Goal: Book appointment/travel/reservation

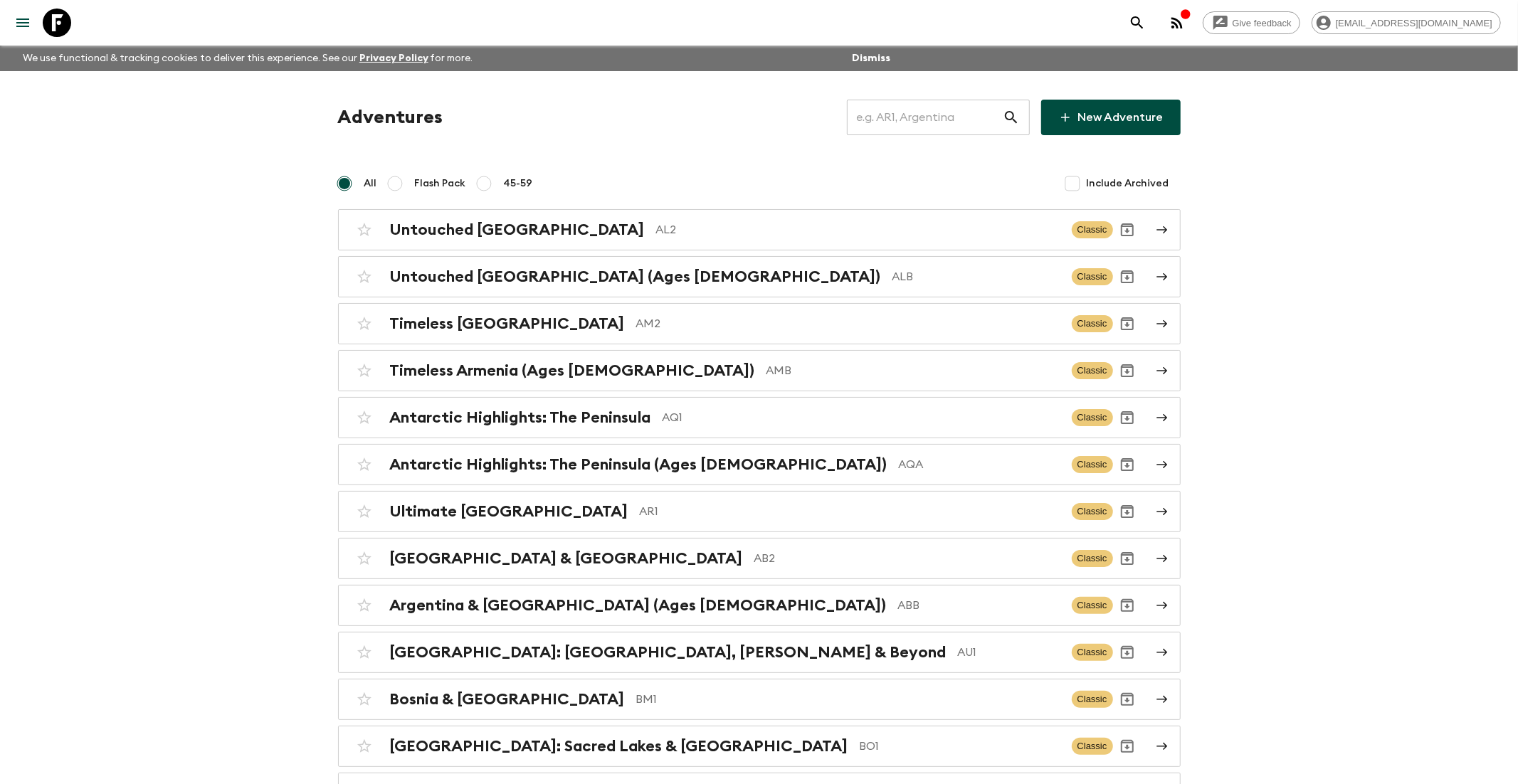
click at [961, 107] on input "text" at bounding box center [925, 118] width 156 height 40
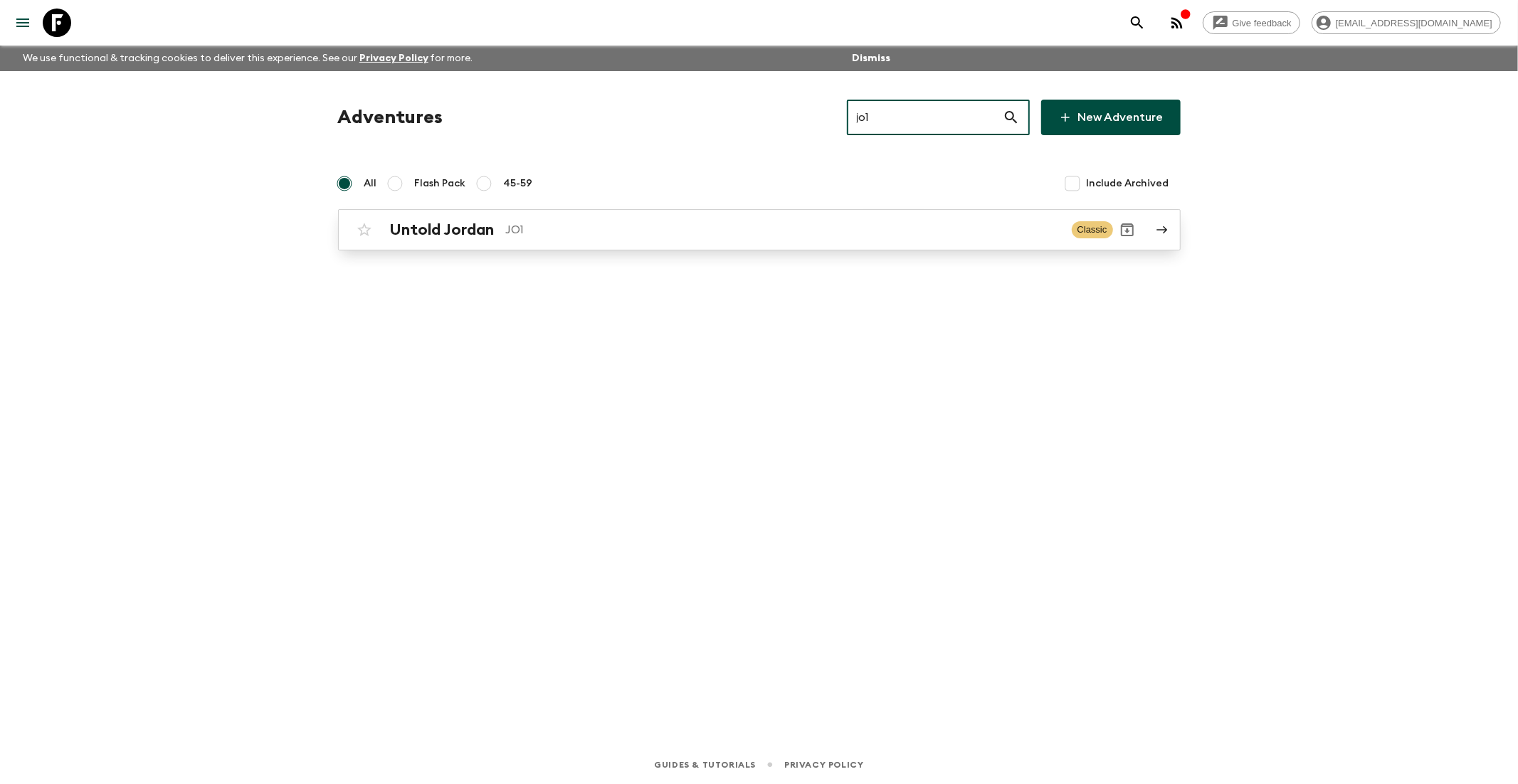
type input "jo1"
click at [585, 230] on p "JO1" at bounding box center [783, 230] width 554 height 17
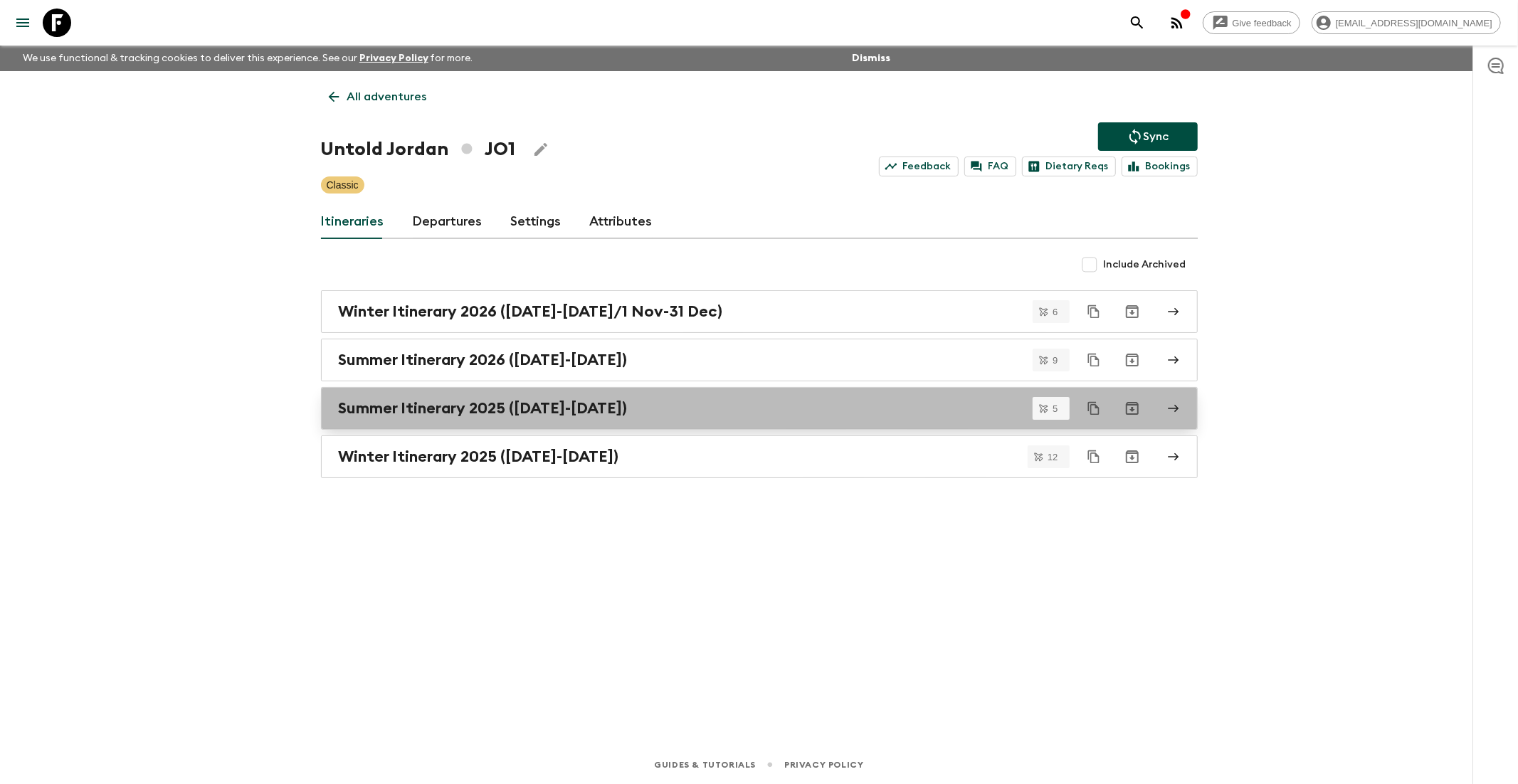
click at [538, 413] on h2 "Summer Itinerary 2025 ([DATE]-[DATE])" at bounding box center [483, 407] width 289 height 18
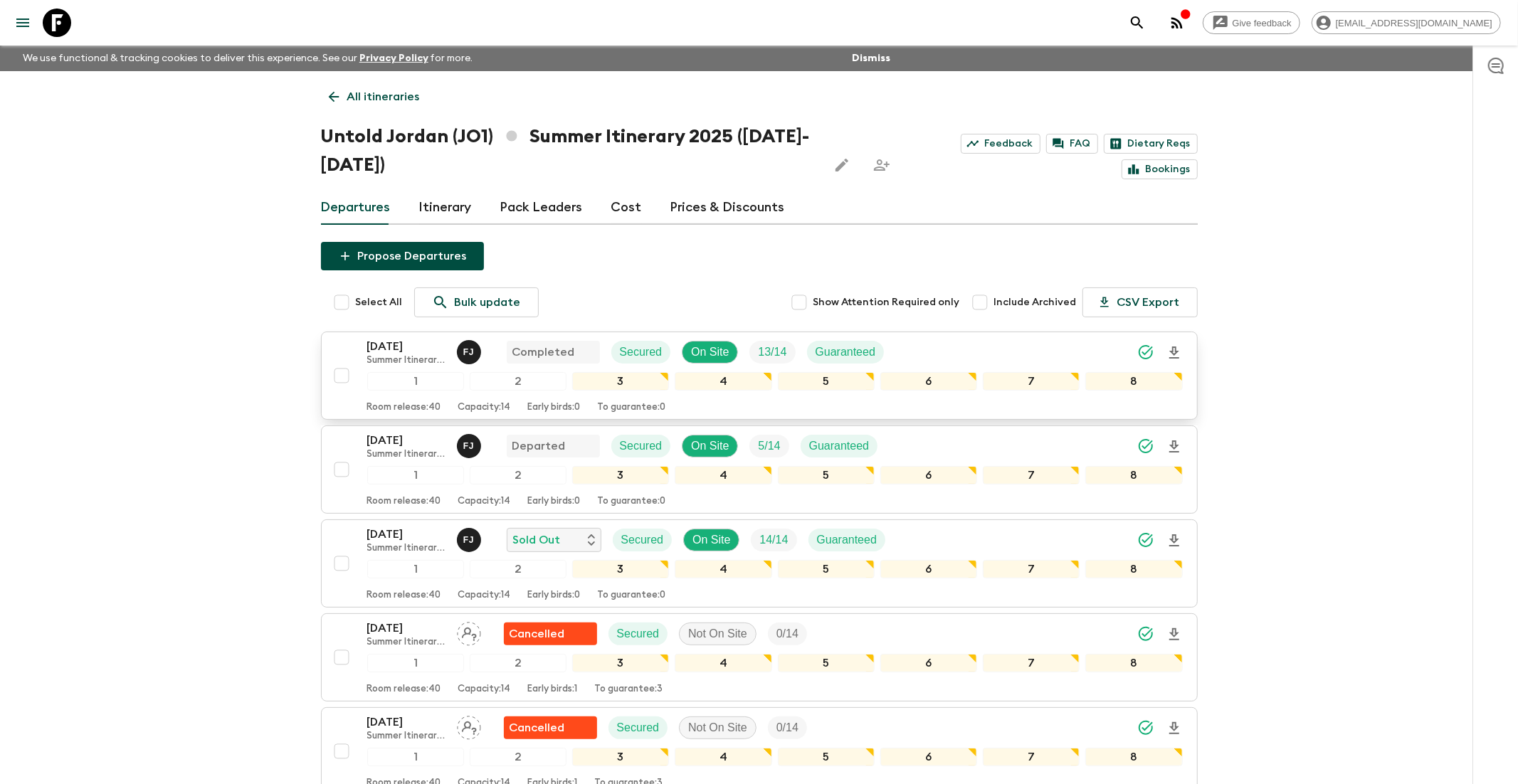
click at [403, 347] on p "[DATE]" at bounding box center [406, 346] width 79 height 17
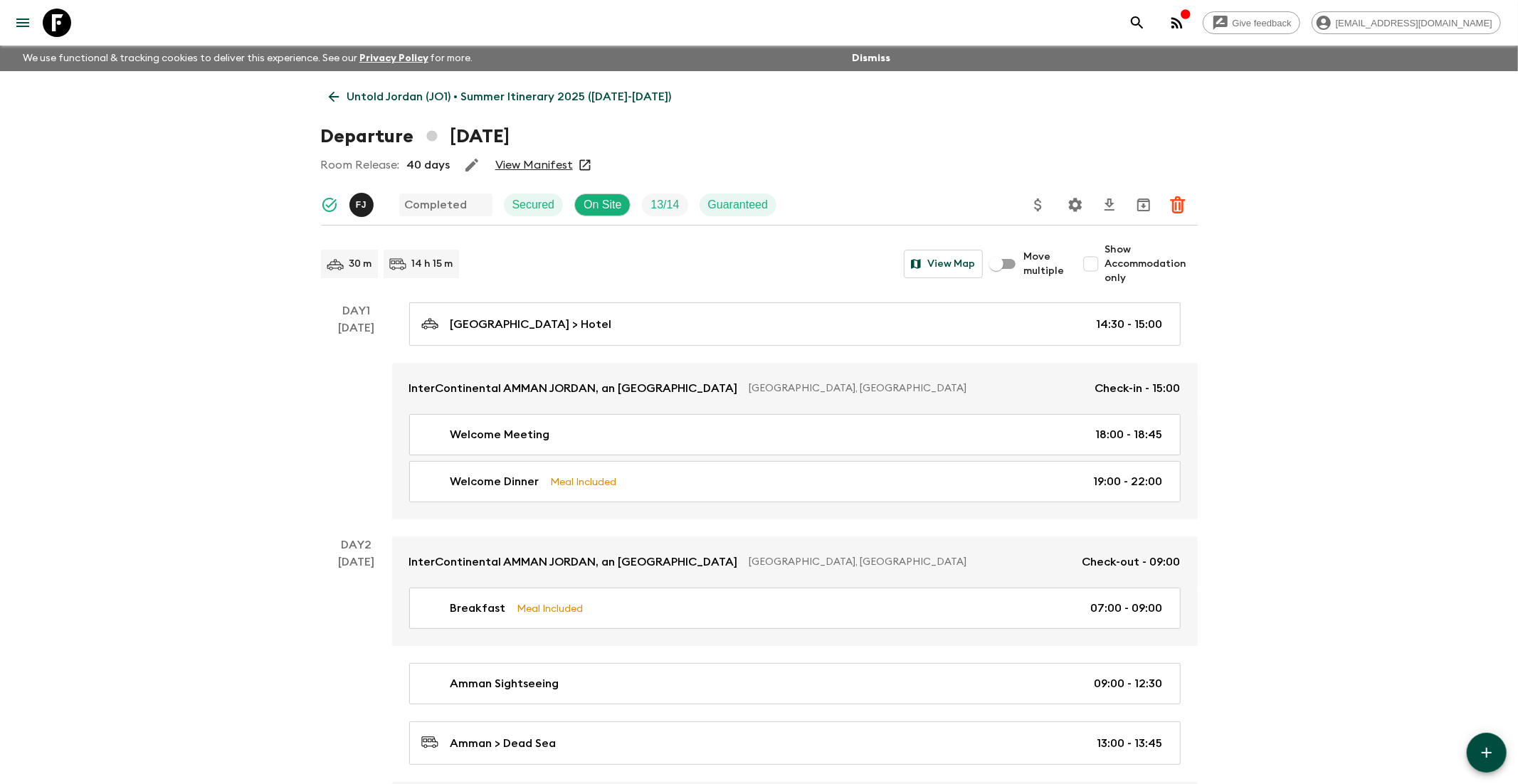
click at [531, 165] on link "View Manifest" at bounding box center [534, 165] width 78 height 14
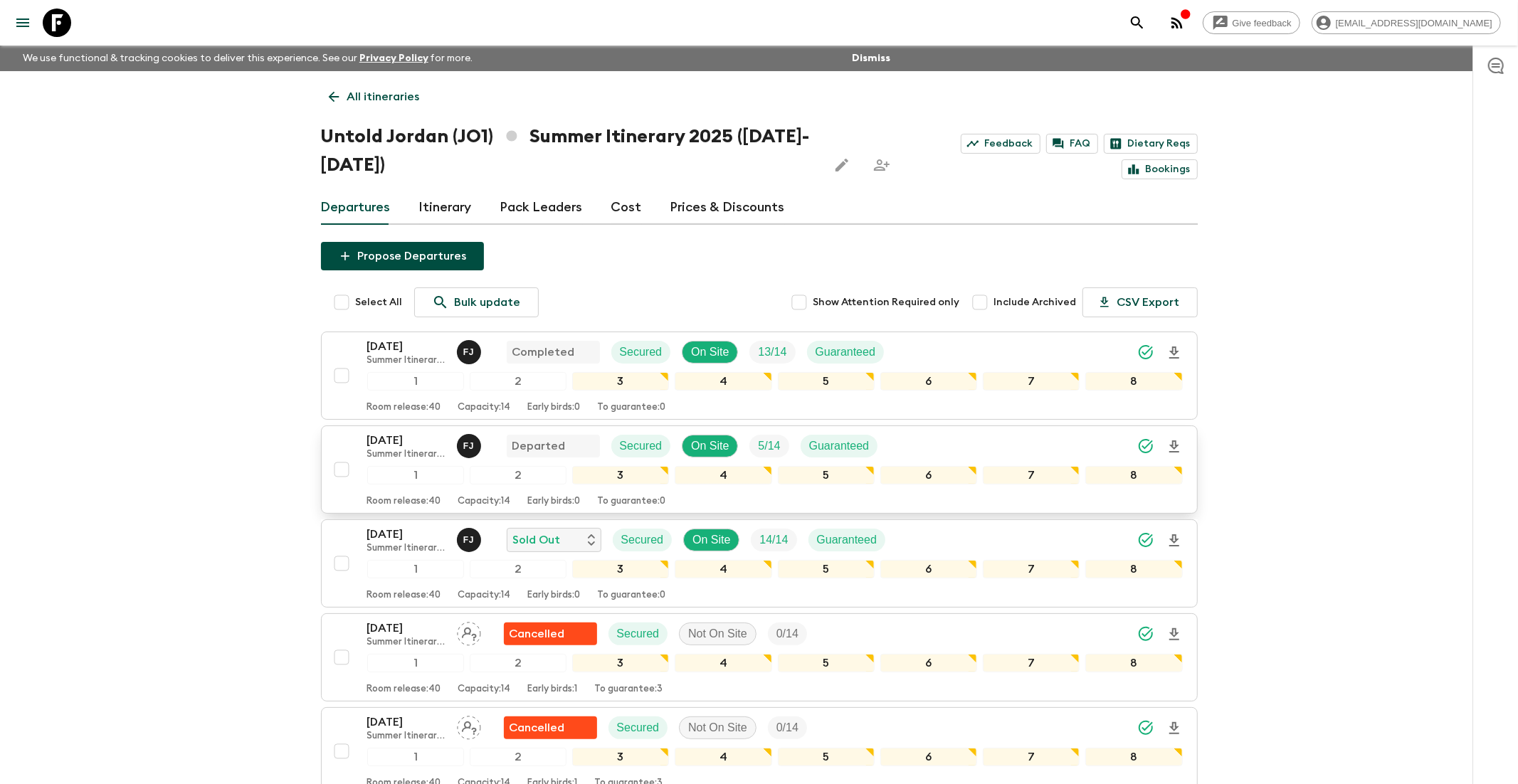
click at [387, 438] on p "[DATE]" at bounding box center [406, 440] width 79 height 17
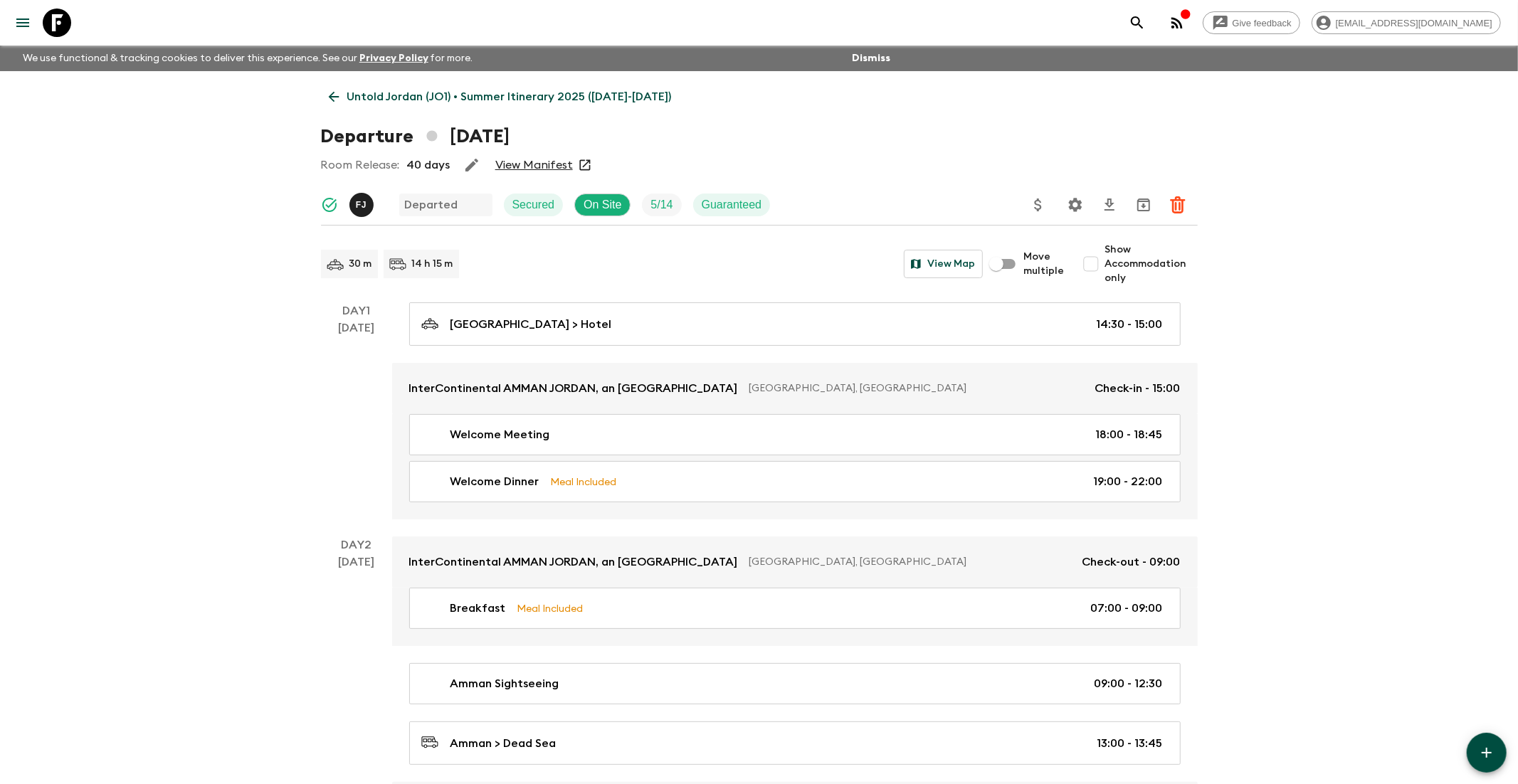
click at [523, 167] on link "View Manifest" at bounding box center [534, 165] width 78 height 14
